Goal: Use online tool/utility: Utilize a website feature to perform a specific function

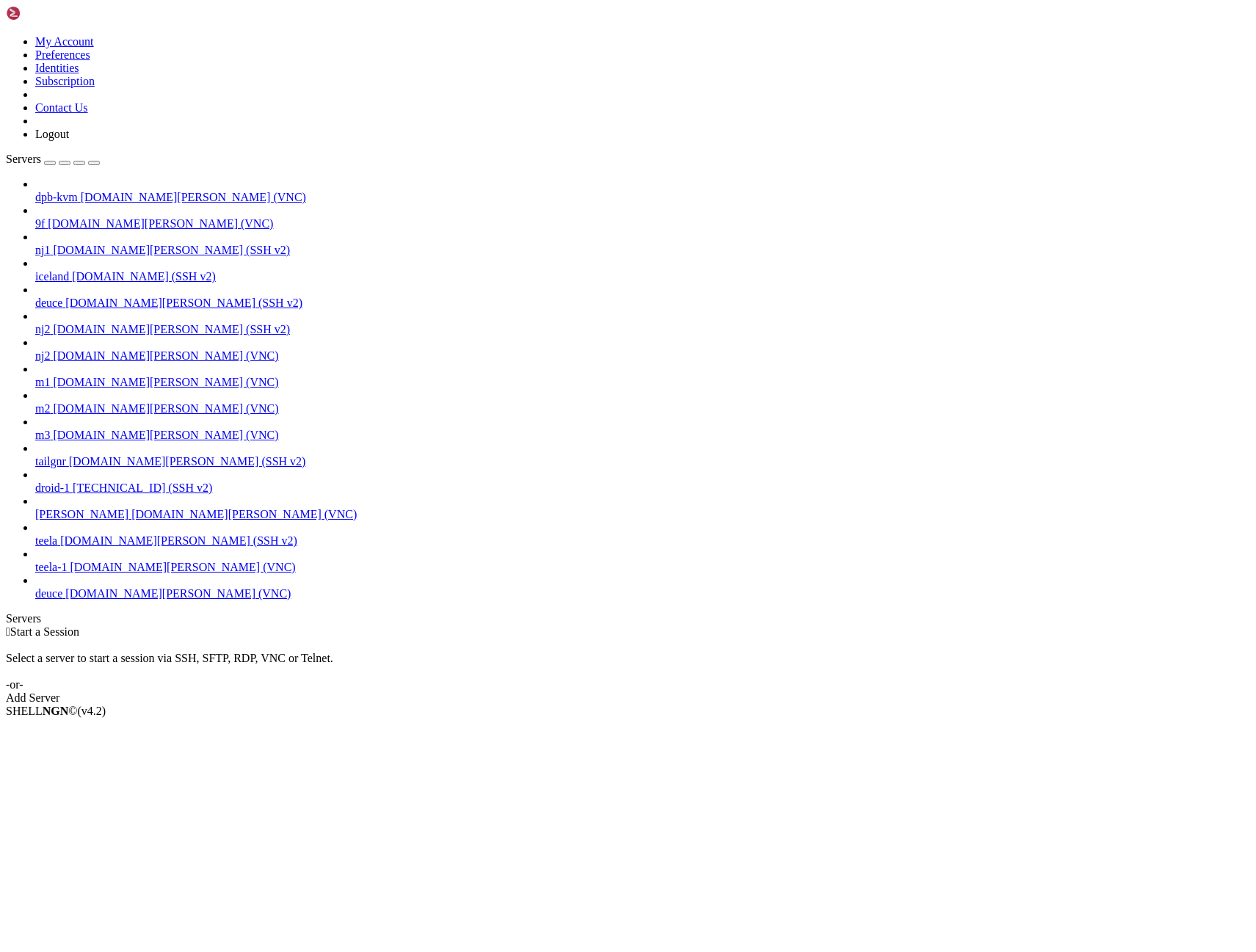
click at [54, 600] on span "deuce" at bounding box center [49, 593] width 27 height 12
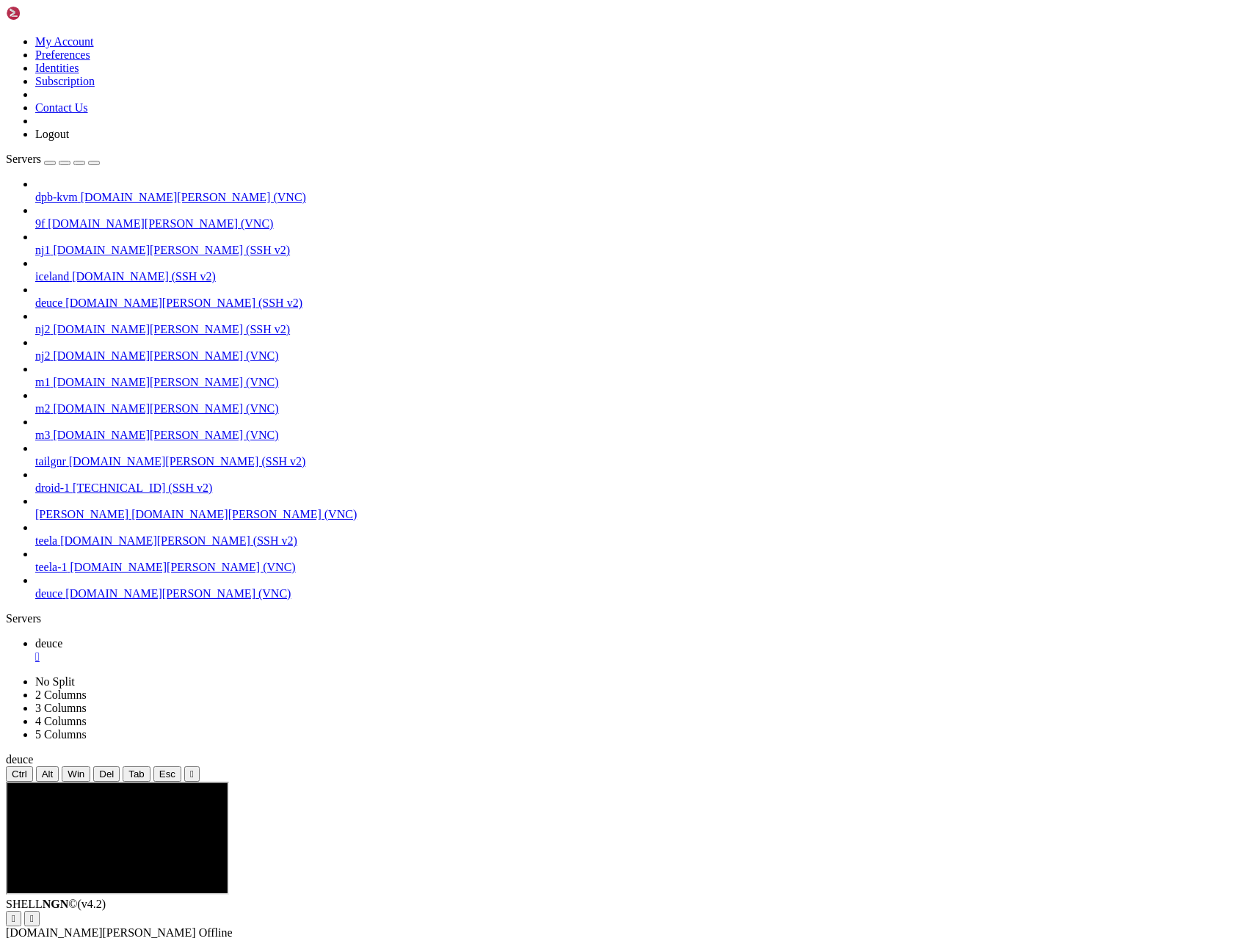
click at [94, 163] on icon "button" at bounding box center [94, 163] width 0 height 0
click at [142, 788] on html at bounding box center [116, 784] width 220 height 6
